Goal: Check status: Check status

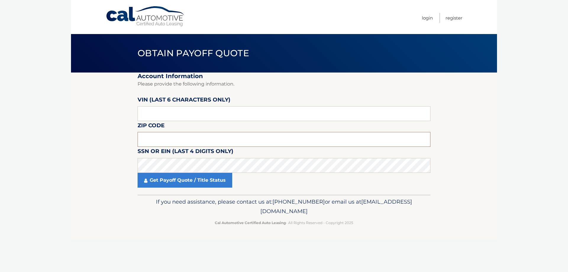
click at [174, 142] on input "text" at bounding box center [284, 139] width 293 height 15
type input "11050"
click at [214, 180] on link "Get Payoff Quote / Title Status" at bounding box center [185, 180] width 95 height 15
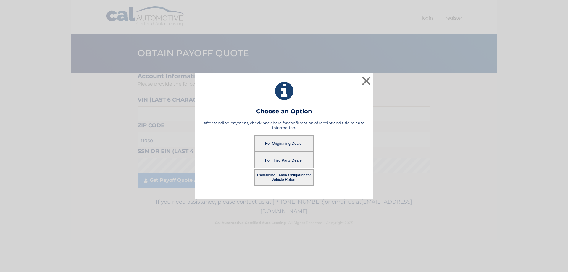
click at [284, 141] on button "For Originating Dealer" at bounding box center [284, 143] width 59 height 16
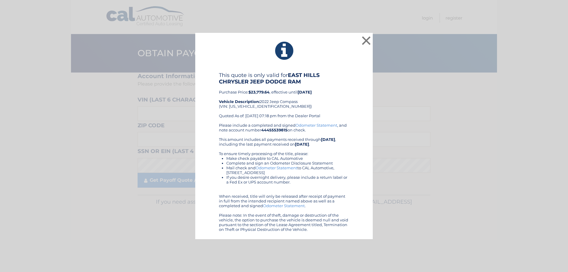
click at [264, 92] on b "$23,779.64" at bounding box center [259, 92] width 21 height 5
copy b "23,779.64"
